Goal: Task Accomplishment & Management: Manage account settings

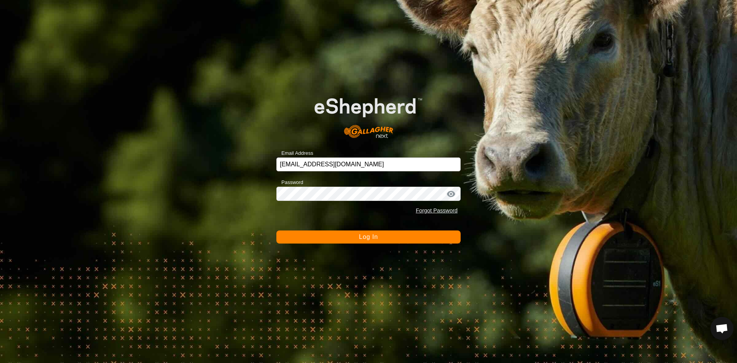
click at [353, 229] on form "Email Address [EMAIL_ADDRESS][DOMAIN_NAME] Password Forgot Password Log In" at bounding box center [368, 163] width 184 height 160
click at [350, 237] on button "Log In" at bounding box center [368, 236] width 184 height 13
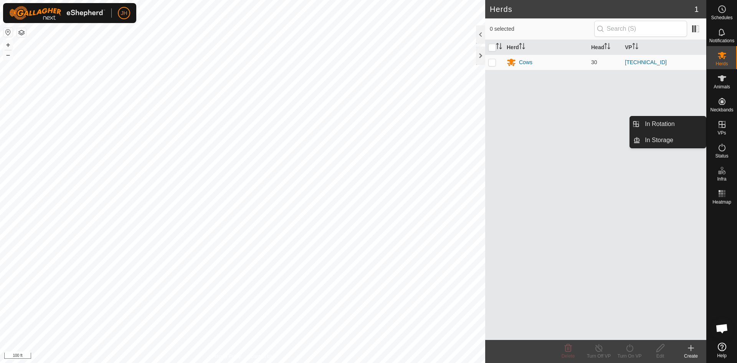
click at [725, 131] on span "VPs" at bounding box center [721, 133] width 8 height 5
click at [673, 126] on link "In Rotation" at bounding box center [673, 123] width 66 height 15
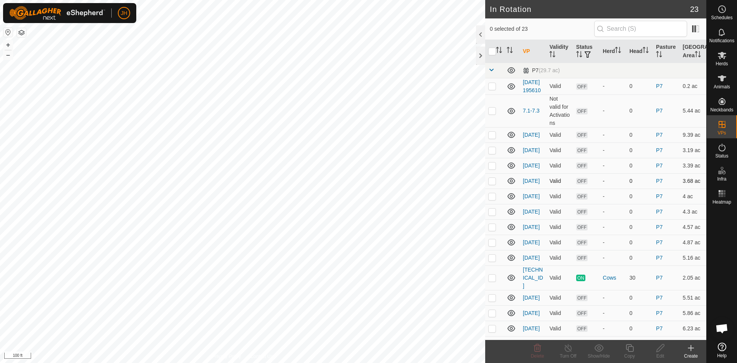
checkbox input "true"
checkbox input "false"
checkbox input "true"
checkbox input "false"
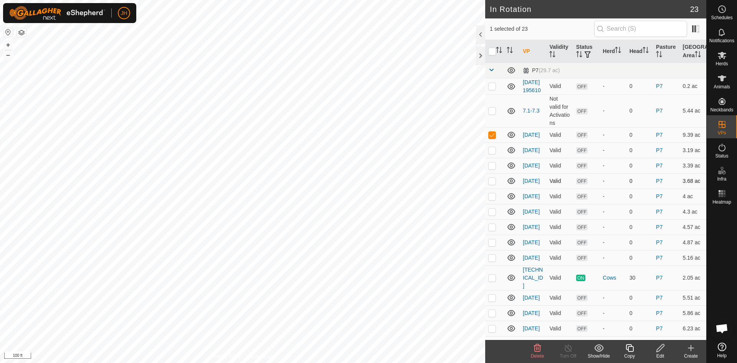
checkbox input "false"
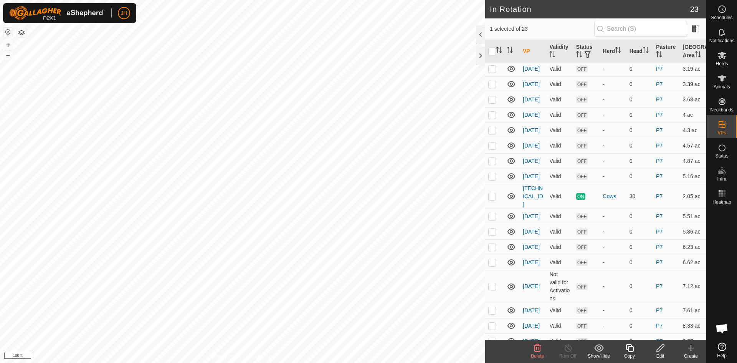
scroll to position [135, 0]
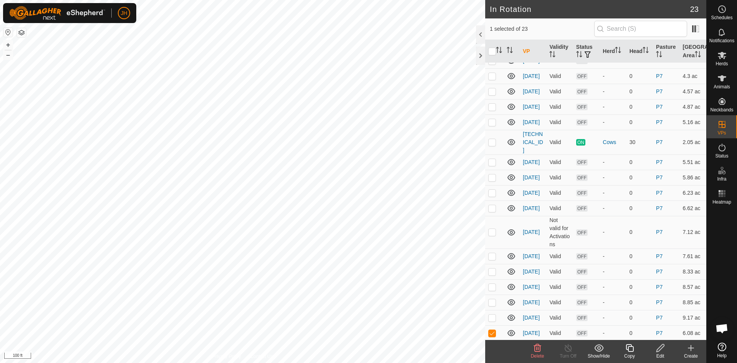
click at [537, 349] on icon at bounding box center [537, 347] width 9 height 9
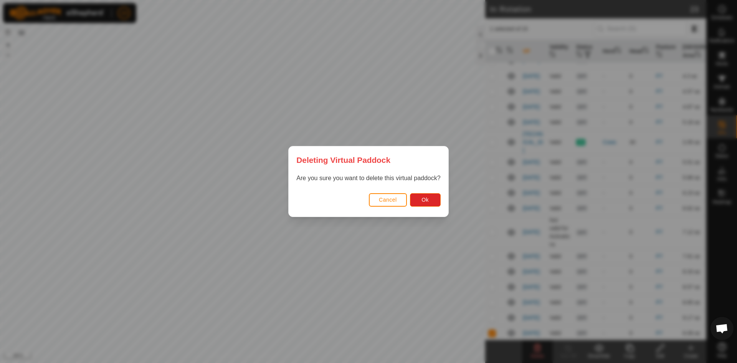
click at [426, 207] on div "Cancel Ok" at bounding box center [368, 203] width 159 height 26
click at [426, 204] on button "Ok" at bounding box center [425, 199] width 31 height 13
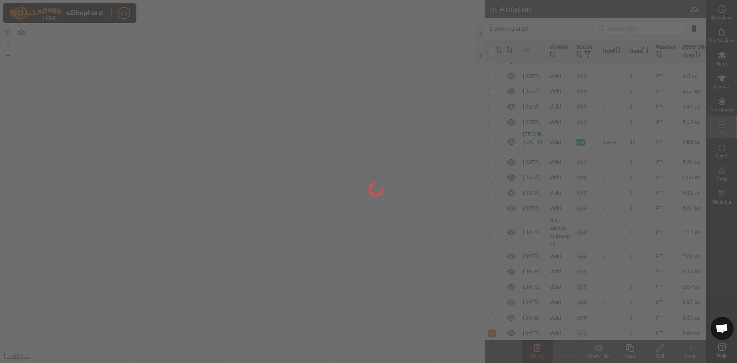
checkbox input "false"
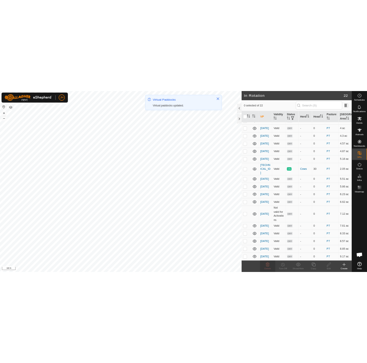
scroll to position [0, 0]
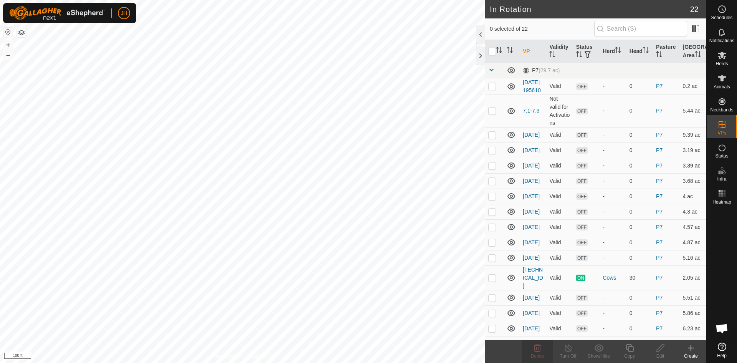
checkbox input "true"
click at [632, 354] on div "Copy" at bounding box center [629, 355] width 31 height 7
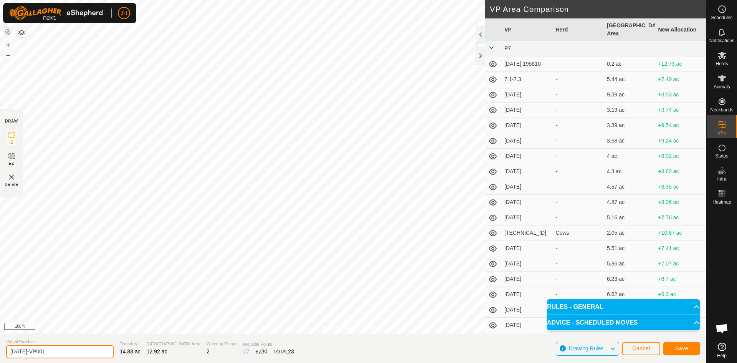
drag, startPoint x: 50, startPoint y: 350, endPoint x: 7, endPoint y: 349, distance: 42.6
click at [7, 349] on input "[DATE]-VP001" at bounding box center [59, 351] width 107 height 13
type input "7.4-7.5"
click at [681, 347] on span "Save" at bounding box center [681, 348] width 13 height 6
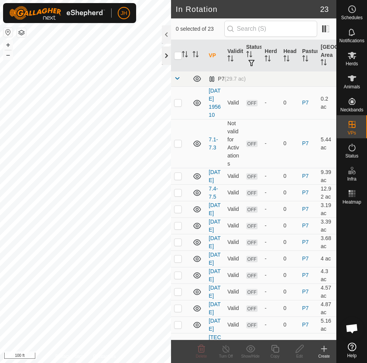
click at [168, 59] on div at bounding box center [166, 55] width 9 height 18
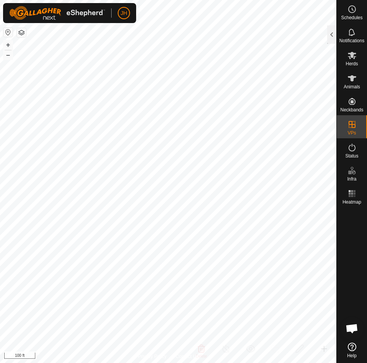
checkbox input "true"
click at [331, 38] on div at bounding box center [331, 34] width 9 height 18
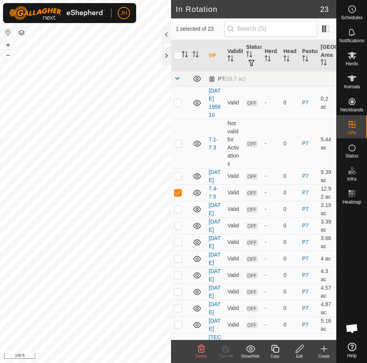
click at [298, 353] on div "Edit" at bounding box center [299, 356] width 25 height 6
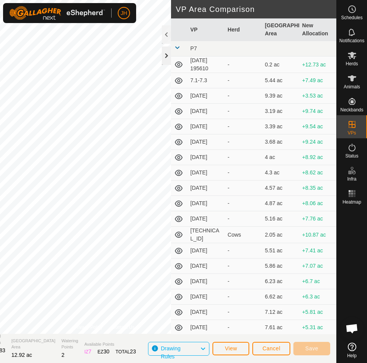
click at [167, 57] on div at bounding box center [166, 55] width 9 height 18
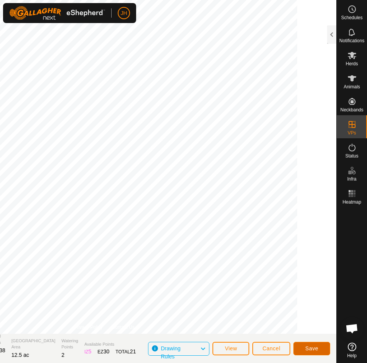
click at [314, 351] on span "Save" at bounding box center [312, 348] width 13 height 6
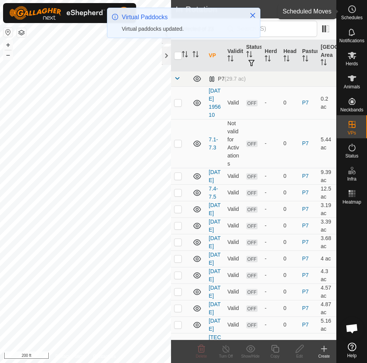
click at [355, 14] on es-schedule-vp-svg-icon at bounding box center [352, 9] width 14 height 12
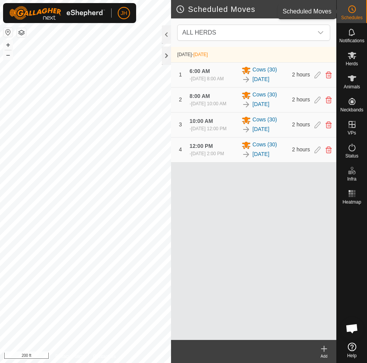
click at [351, 15] on span "Schedules" at bounding box center [351, 17] width 21 height 5
click at [354, 16] on span "Schedules" at bounding box center [351, 17] width 21 height 5
click at [324, 349] on icon at bounding box center [324, 348] width 0 height 5
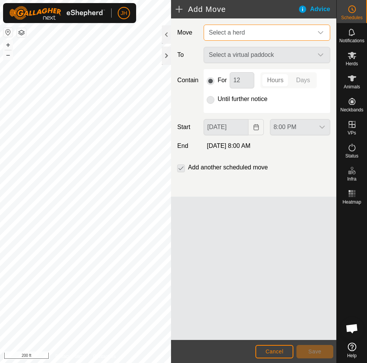
click at [263, 35] on span "Select a herd" at bounding box center [259, 32] width 107 height 15
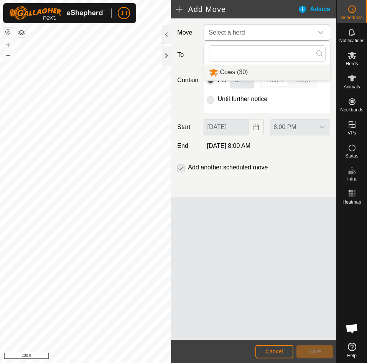
click at [238, 75] on li "Cows (30)" at bounding box center [268, 72] width 126 height 16
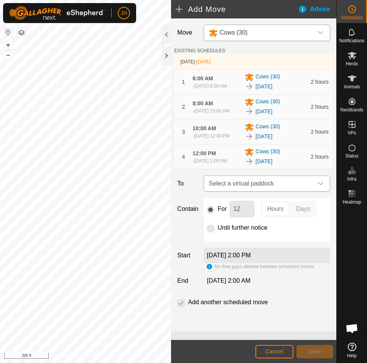
click at [316, 191] on div "dropdown trigger" at bounding box center [320, 183] width 15 height 15
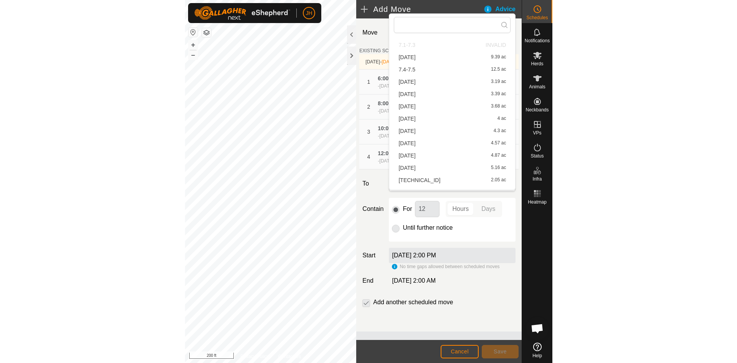
scroll to position [25, 0]
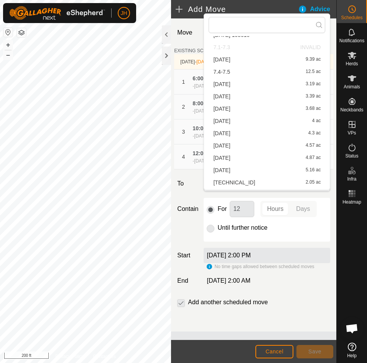
click at [220, 71] on li "7.4-7.5 12.5 ac" at bounding box center [267, 72] width 117 height 12
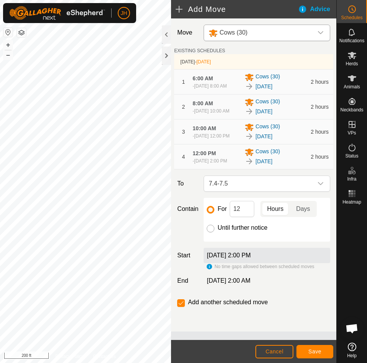
click at [211, 232] on input "Until further notice" at bounding box center [211, 229] width 8 height 8
radio input "true"
checkbox input "false"
click at [320, 352] on span "Save" at bounding box center [315, 351] width 13 height 6
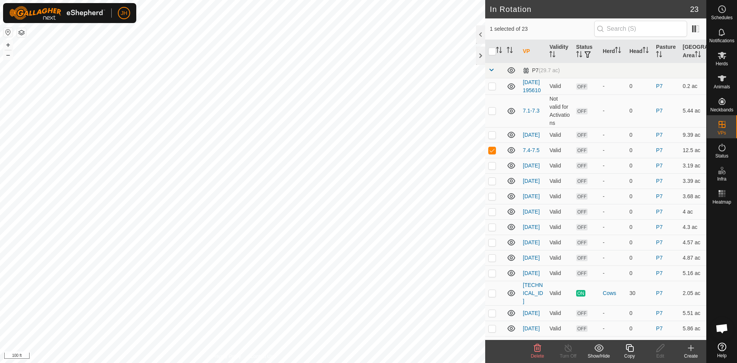
click at [629, 354] on div "Copy" at bounding box center [629, 355] width 31 height 7
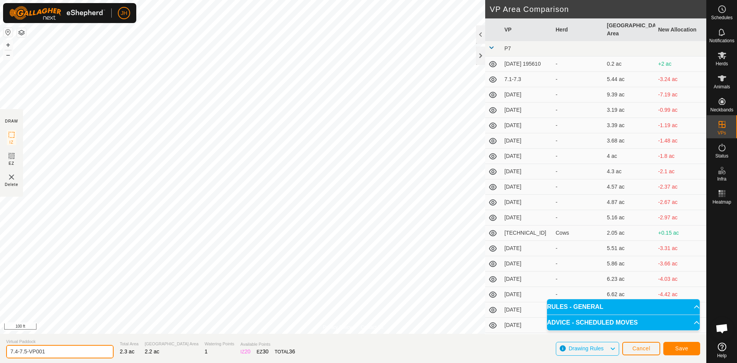
drag, startPoint x: 21, startPoint y: 355, endPoint x: 2, endPoint y: 347, distance: 20.8
click at [0, 352] on section "Virtual Paddock 7.4-7.5-VP001 Total Area 2.3 ac Grazing Area 2.2 ac Watering Po…" at bounding box center [353, 348] width 706 height 29
type input "7.5.2"
click at [689, 349] on button "Save" at bounding box center [681, 348] width 37 height 13
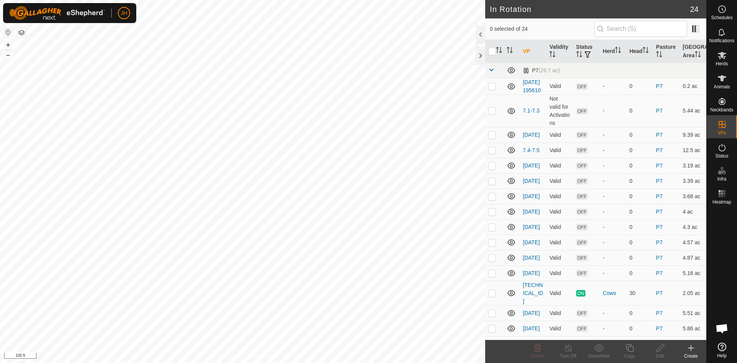
checkbox input "true"
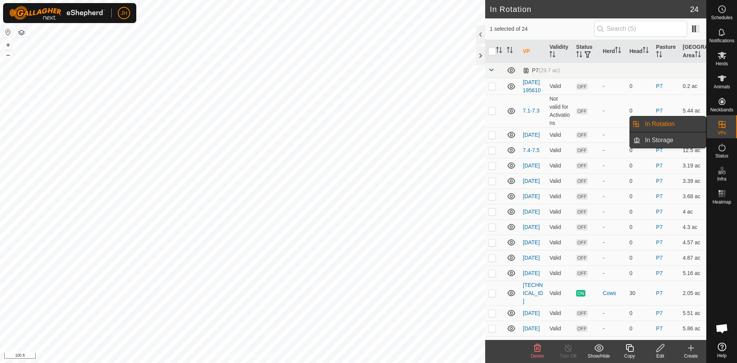
click at [656, 142] on link "In Storage" at bounding box center [673, 139] width 66 height 15
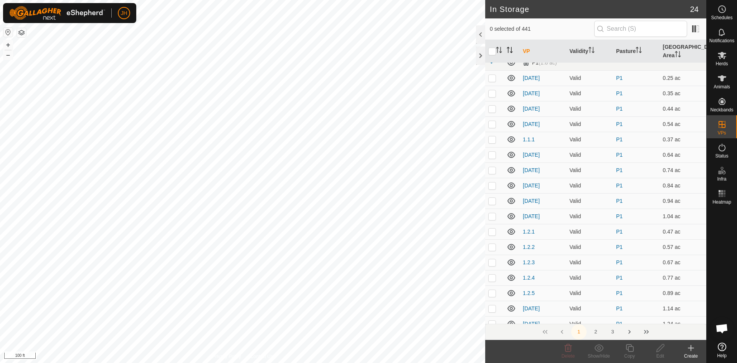
scroll to position [8, 0]
click at [613, 332] on button "3" at bounding box center [612, 331] width 15 height 15
click at [595, 332] on button "2" at bounding box center [595, 331] width 15 height 15
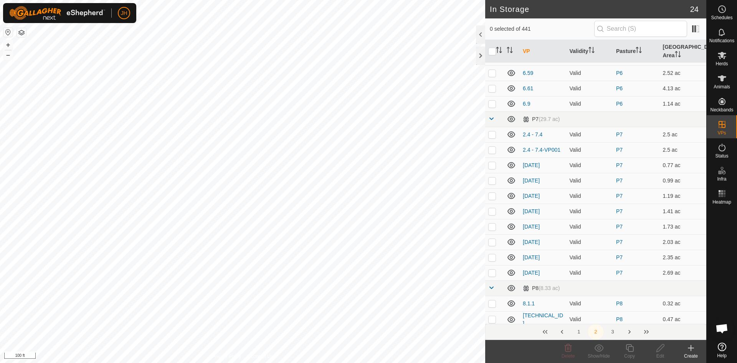
scroll to position [2610, 0]
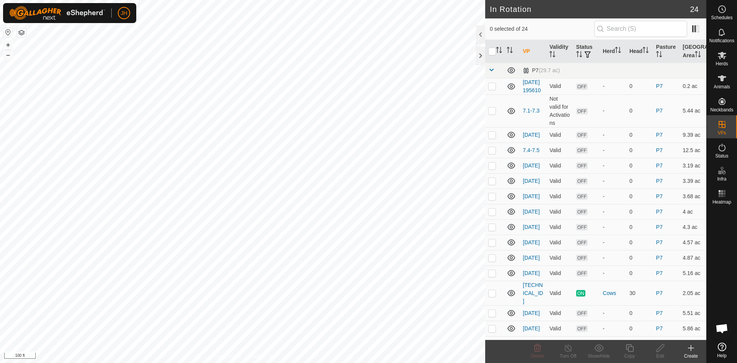
checkbox input "true"
click at [660, 351] on icon at bounding box center [661, 347] width 10 height 9
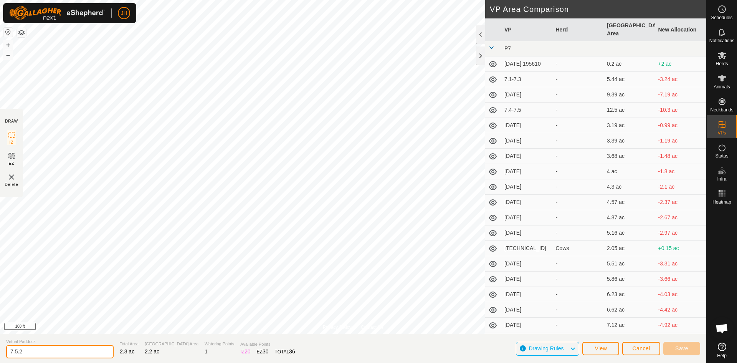
click at [30, 350] on input "7.5.2" at bounding box center [59, 351] width 107 height 13
type input "[DATE]"
click at [681, 350] on span "Save" at bounding box center [681, 348] width 13 height 6
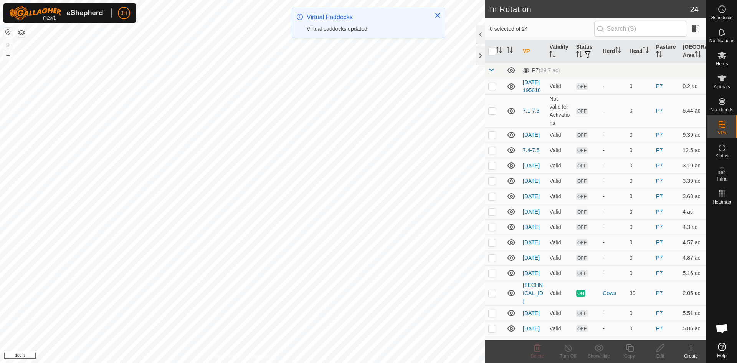
checkbox input "true"
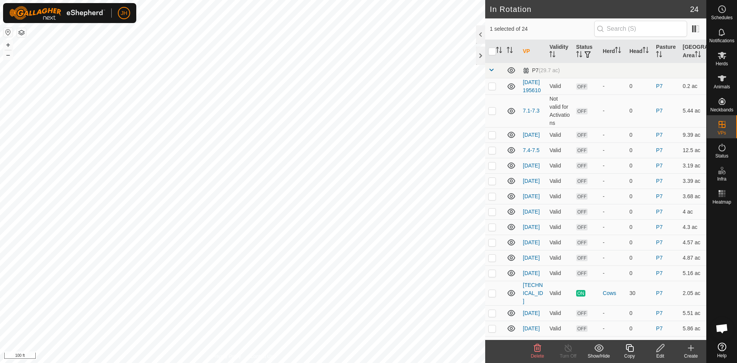
click at [632, 354] on div "Copy" at bounding box center [629, 355] width 31 height 7
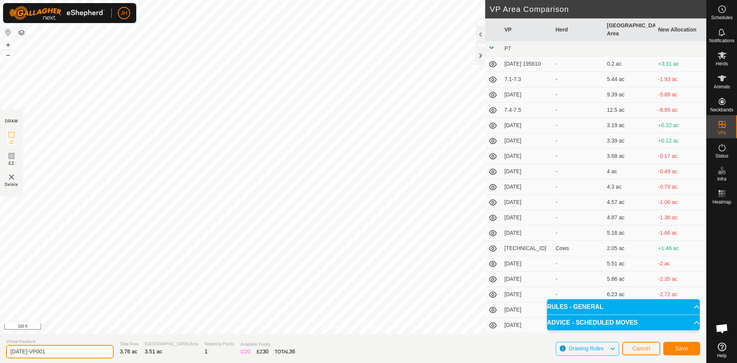
click at [23, 355] on input "[DATE]-VP001" at bounding box center [59, 351] width 107 height 13
type input "[DATE]"
click at [685, 350] on span "Save" at bounding box center [681, 348] width 13 height 6
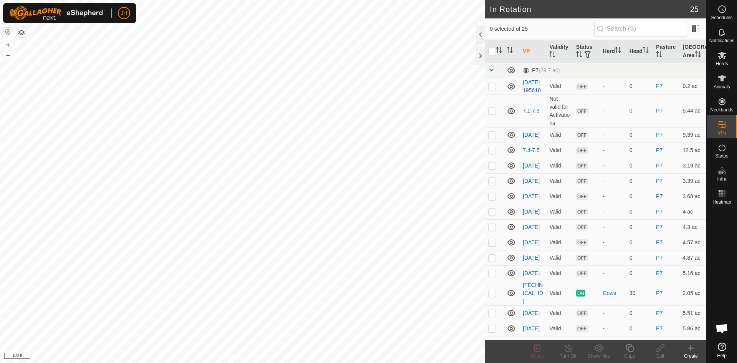
checkbox input "true"
click at [628, 352] on div "Copy" at bounding box center [629, 355] width 31 height 7
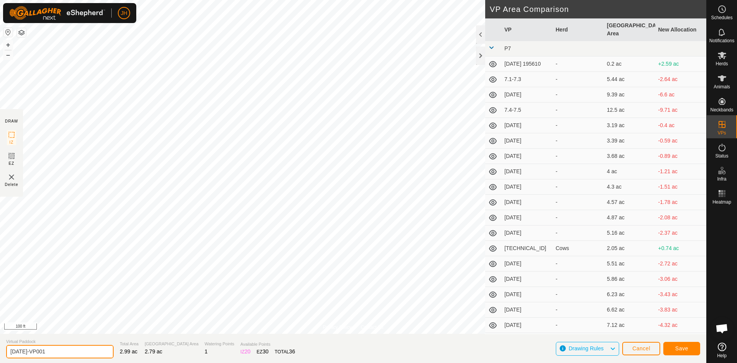
drag, startPoint x: 30, startPoint y: 352, endPoint x: 24, endPoint y: 352, distance: 6.5
click at [24, 352] on input "[DATE]-VP001" at bounding box center [59, 351] width 107 height 13
type input "[DATE]"
click at [691, 349] on button "Save" at bounding box center [681, 348] width 37 height 13
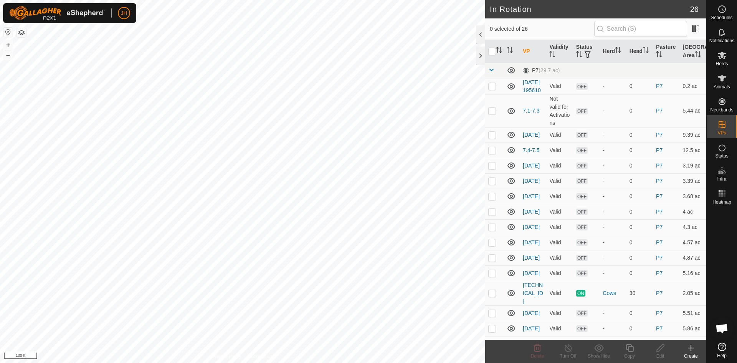
checkbox input "true"
click at [632, 352] on div "Copy" at bounding box center [629, 355] width 31 height 7
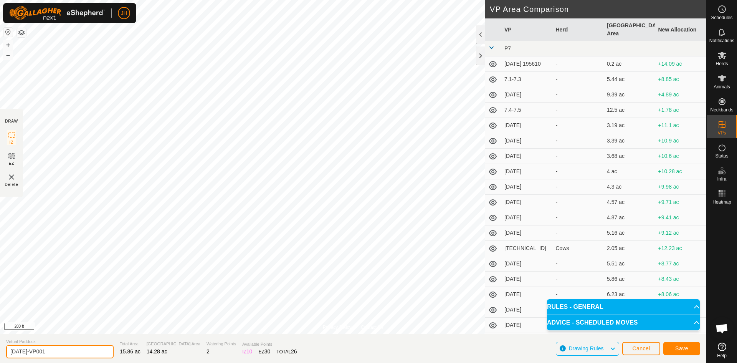
drag, startPoint x: 27, startPoint y: 351, endPoint x: 20, endPoint y: 350, distance: 6.9
click at [20, 350] on input "[DATE]-VP001" at bounding box center [59, 351] width 107 height 13
type input "[DATE]"
click at [679, 350] on span "Save" at bounding box center [681, 348] width 13 height 6
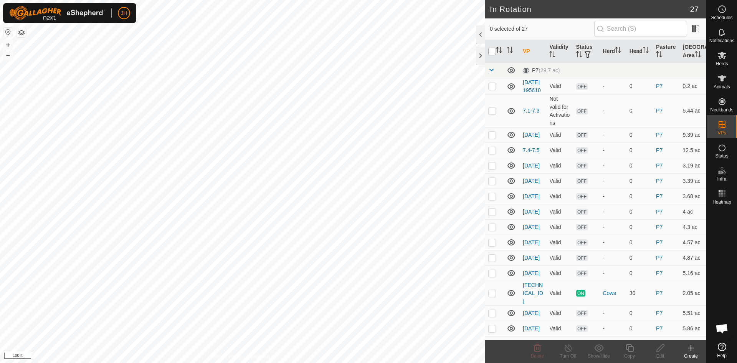
checkbox input "true"
click at [629, 351] on icon at bounding box center [630, 348] width 8 height 8
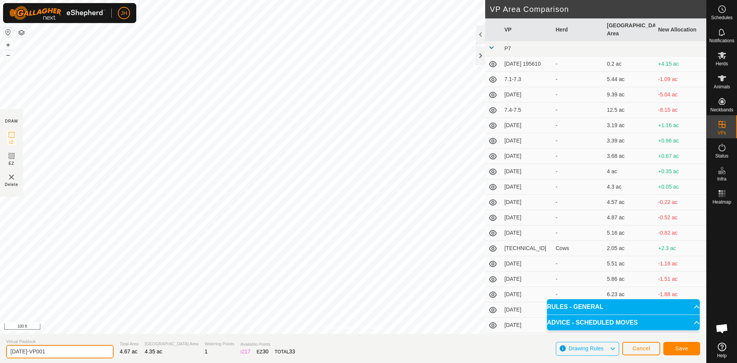
drag, startPoint x: 62, startPoint y: 352, endPoint x: 22, endPoint y: 352, distance: 39.5
click at [22, 352] on input "[DATE]-VP001" at bounding box center [59, 351] width 107 height 13
type input "[DATE]"
click at [689, 348] on button "Save" at bounding box center [681, 348] width 37 height 13
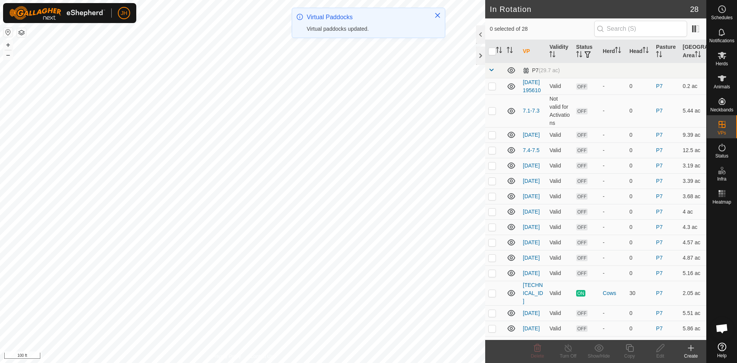
checkbox input "true"
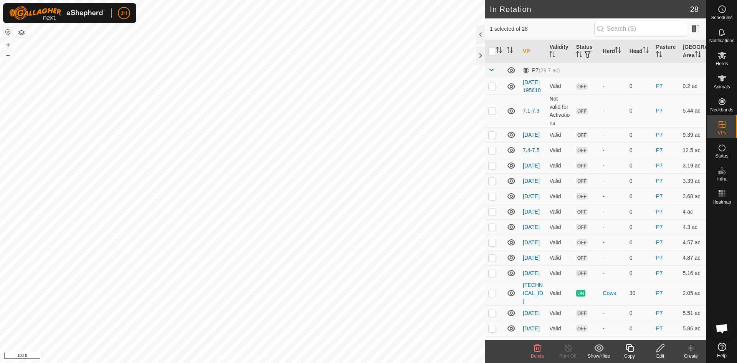
click at [658, 349] on icon at bounding box center [661, 347] width 10 height 9
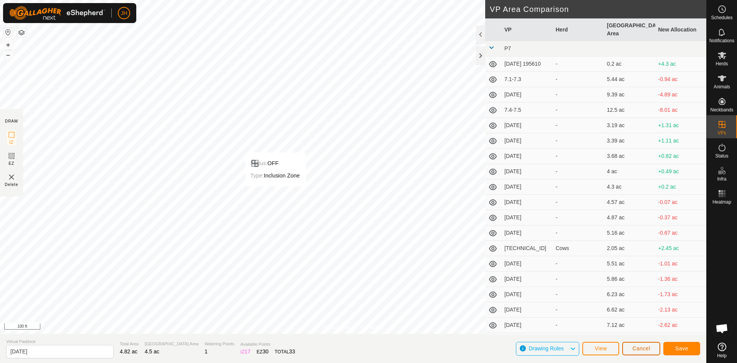
click at [638, 351] on span "Cancel" at bounding box center [641, 348] width 18 height 6
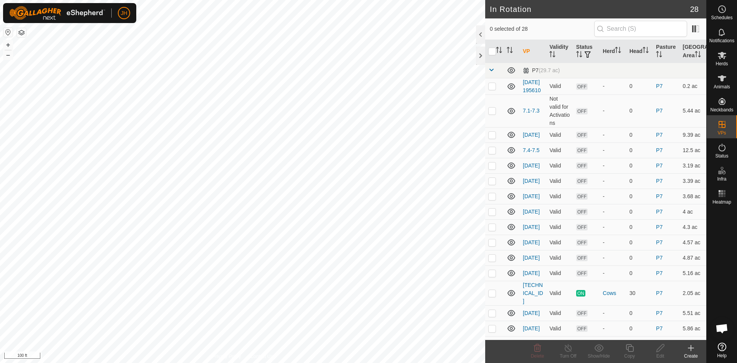
checkbox input "true"
click at [631, 351] on icon at bounding box center [630, 348] width 8 height 8
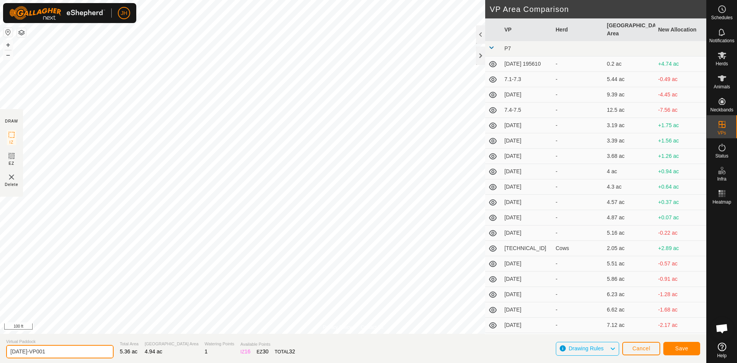
drag, startPoint x: 26, startPoint y: 354, endPoint x: 24, endPoint y: 350, distance: 5.1
click at [24, 350] on input "[DATE]-VP001" at bounding box center [59, 351] width 107 height 13
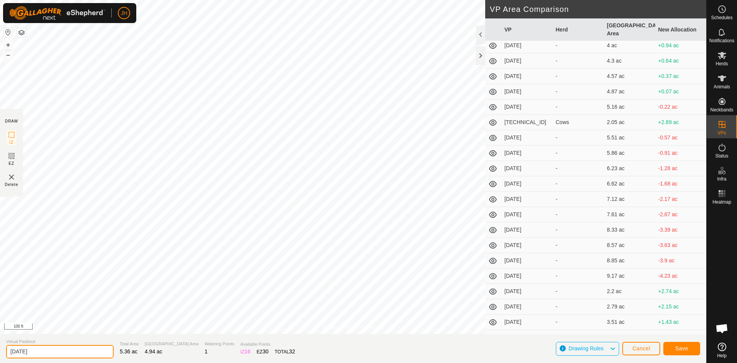
scroll to position [130, 0]
type input "[DATE]"
click at [683, 349] on span "Save" at bounding box center [681, 348] width 13 height 6
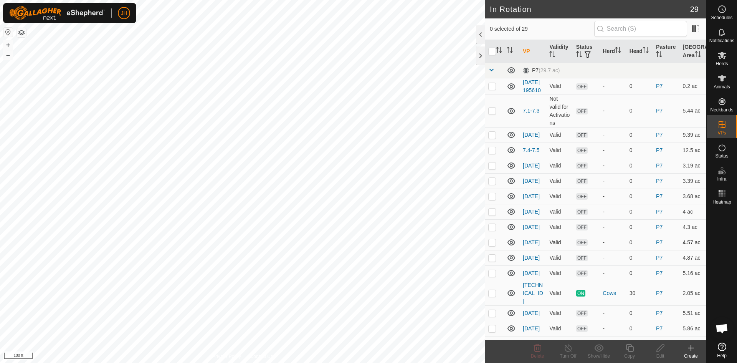
checkbox input "true"
click at [629, 354] on div "Copy" at bounding box center [629, 355] width 31 height 7
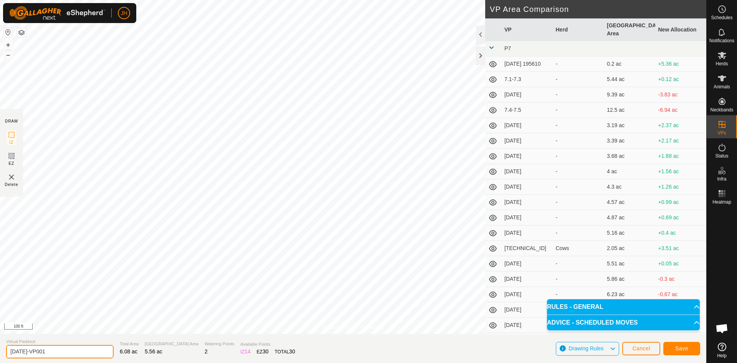
drag, startPoint x: 55, startPoint y: 350, endPoint x: 24, endPoint y: 352, distance: 30.4
click at [24, 352] on input "[DATE]-VP001" at bounding box center [59, 351] width 107 height 13
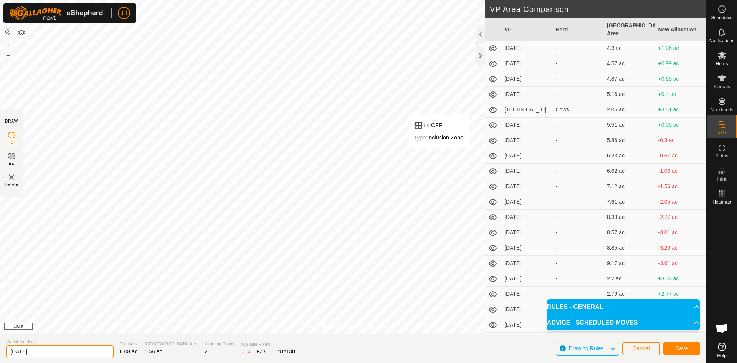
scroll to position [145, 0]
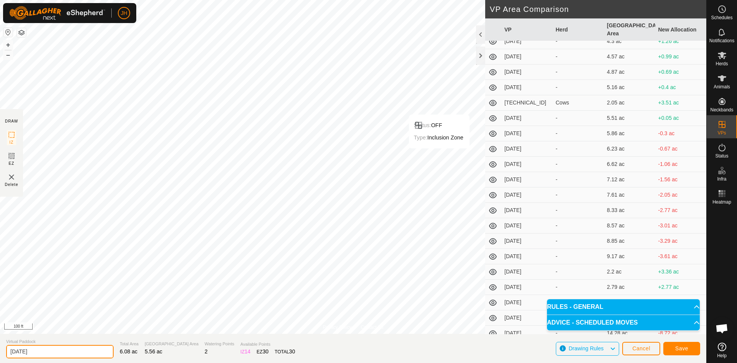
type input "[DATE]"
click at [677, 349] on span "Save" at bounding box center [681, 348] width 13 height 6
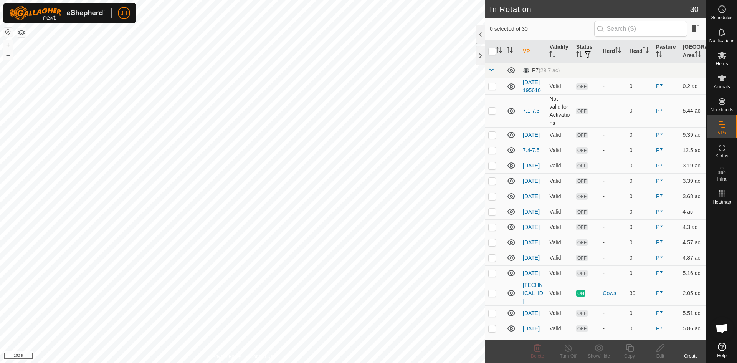
checkbox input "true"
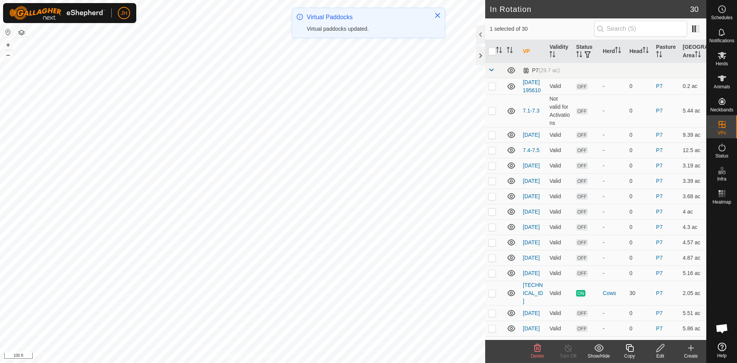
click at [659, 355] on div "Edit" at bounding box center [660, 355] width 31 height 7
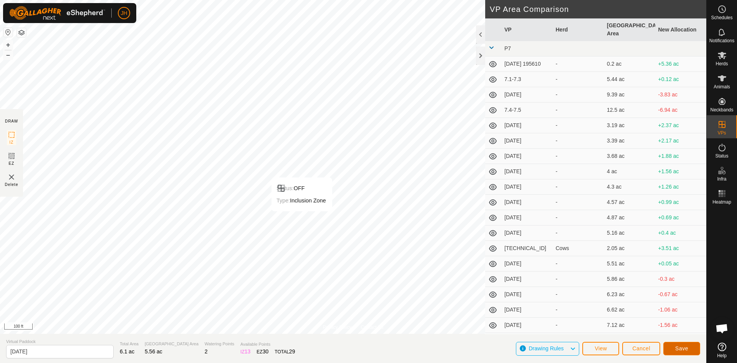
click at [689, 349] on button "Save" at bounding box center [681, 348] width 37 height 13
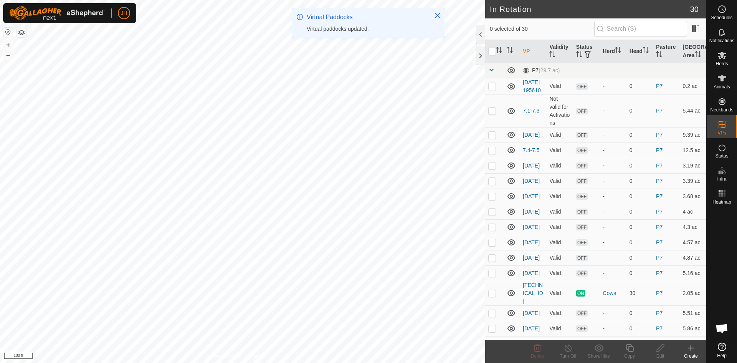
checkbox input "true"
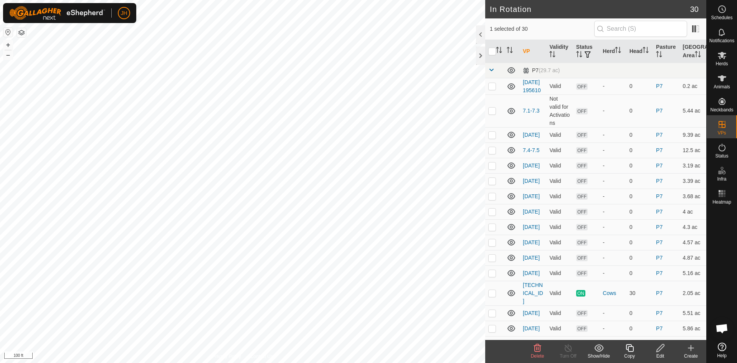
click at [629, 354] on div "Copy" at bounding box center [629, 355] width 31 height 7
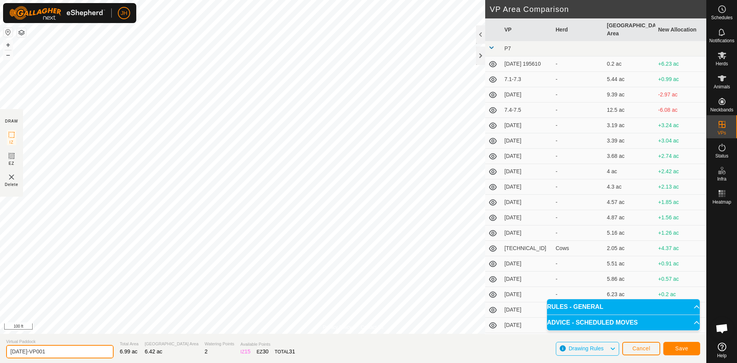
click at [23, 350] on input "[DATE]-VP001" at bounding box center [59, 351] width 107 height 13
type input "[DATE]"
click at [681, 350] on span "Save" at bounding box center [681, 348] width 13 height 6
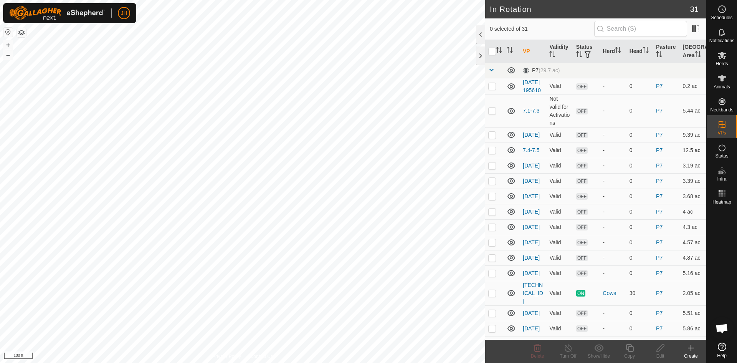
checkbox input "true"
click at [660, 349] on icon at bounding box center [661, 347] width 10 height 9
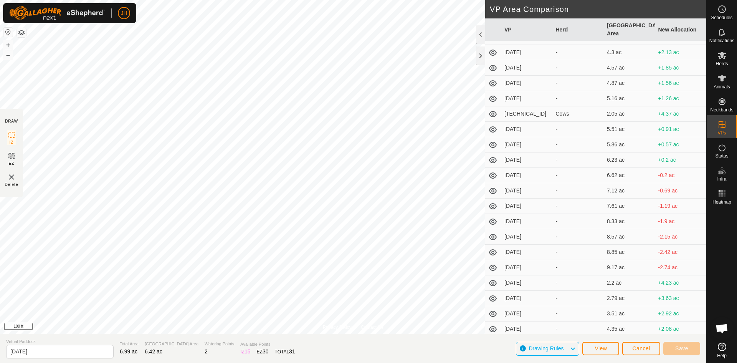
scroll to position [176, 0]
